Goal: Transaction & Acquisition: Purchase product/service

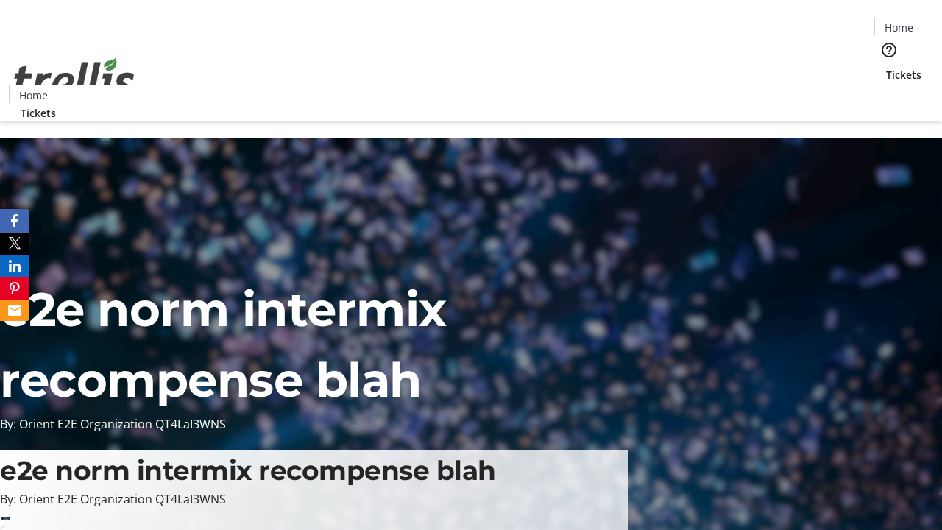
click at [886, 67] on span "Tickets" at bounding box center [903, 74] width 35 height 15
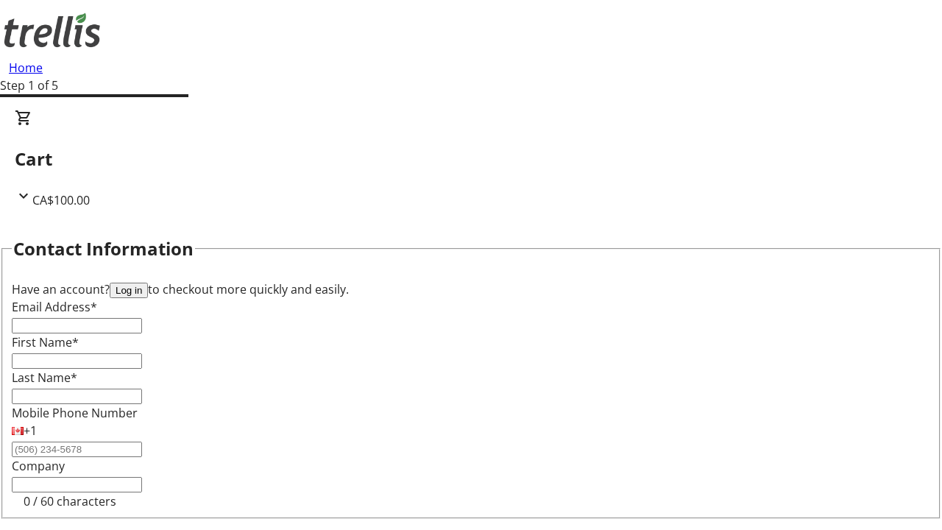
type input "FREE"
type input "[PERSON_NAME][EMAIL_ADDRESS][DOMAIN_NAME]"
type input "[PERSON_NAME]"
